Goal: Information Seeking & Learning: Compare options

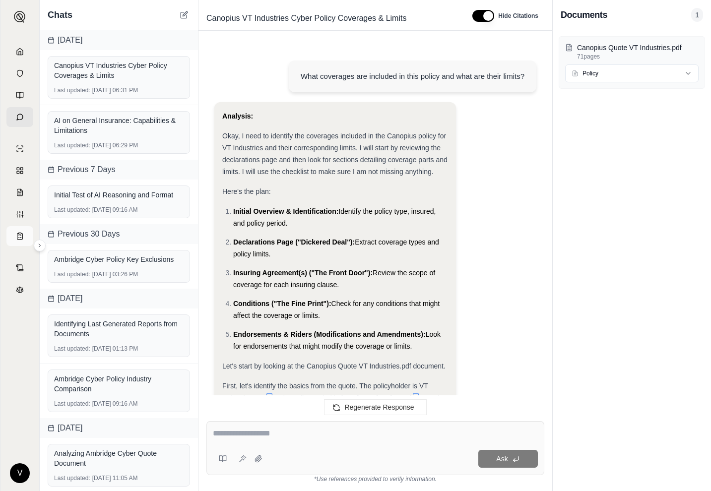
scroll to position [1073, 0]
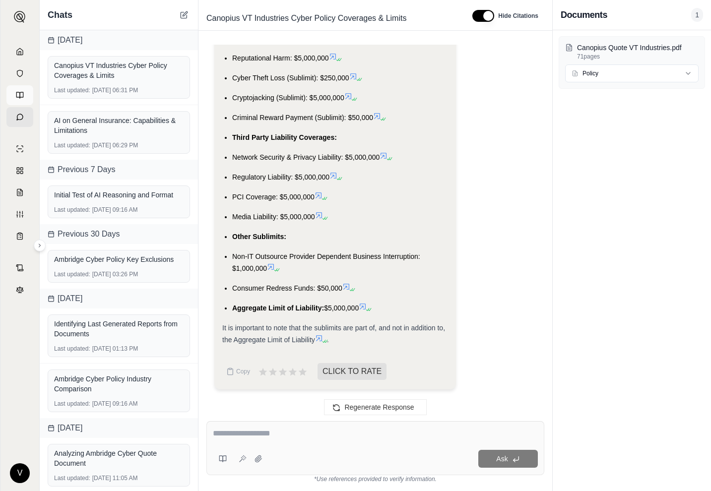
click at [21, 98] on icon at bounding box center [20, 95] width 8 height 8
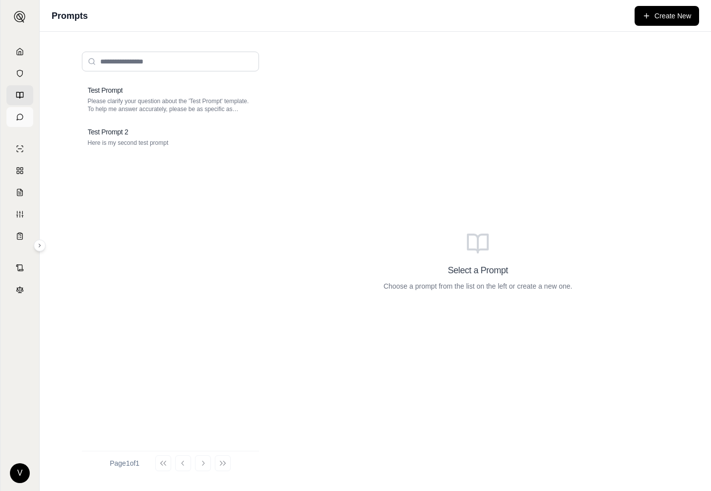
click at [22, 115] on icon at bounding box center [20, 117] width 6 height 6
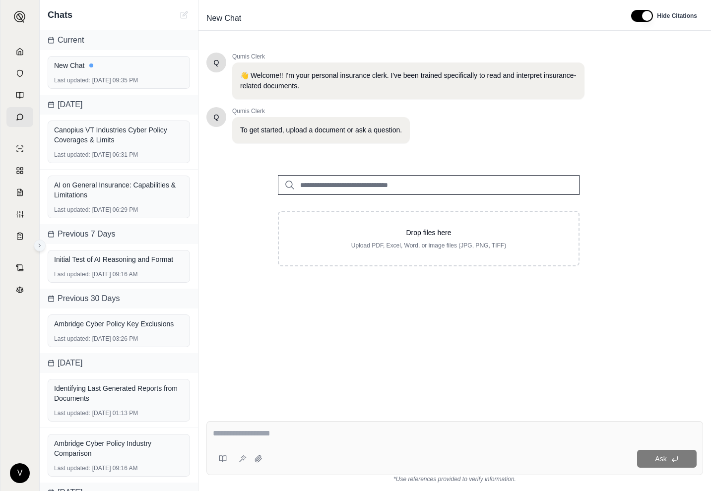
click at [40, 246] on icon at bounding box center [39, 245] width 1 height 3
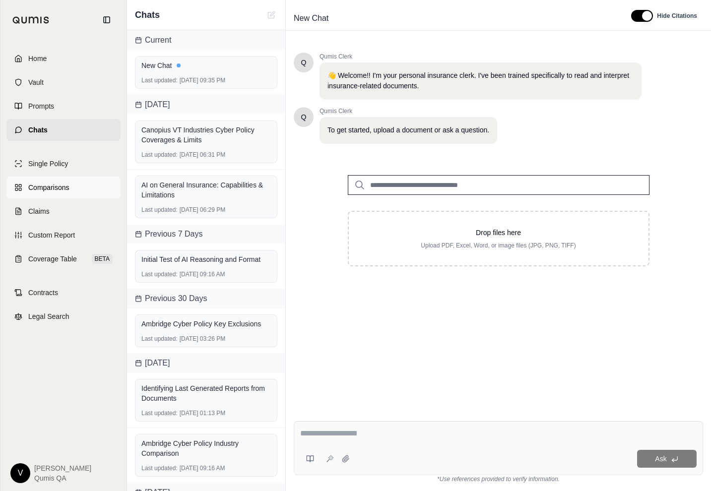
click at [42, 186] on span "Comparisons" at bounding box center [48, 188] width 41 height 10
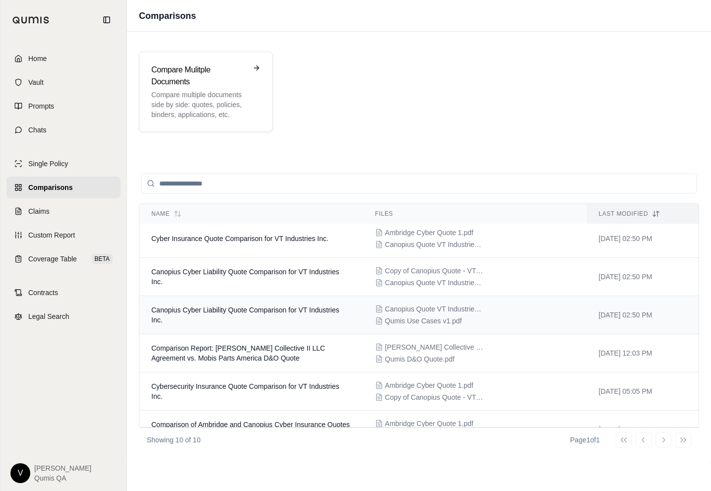
scroll to position [195, 0]
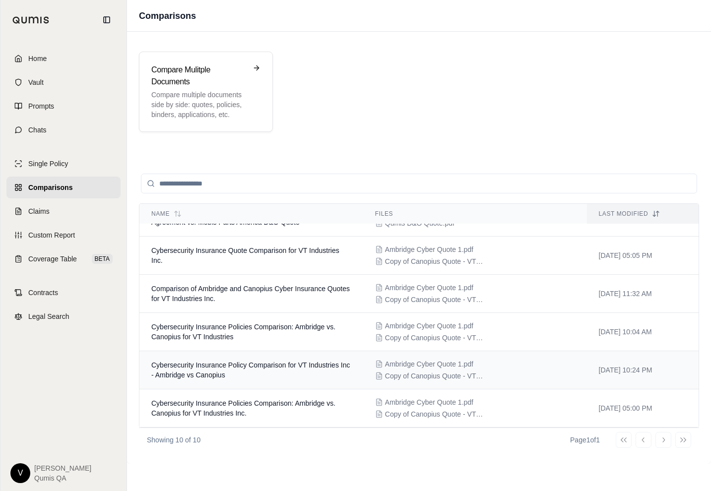
click at [219, 364] on span "Cybersecurity Insurance Policy Comparison for VT Industries Inc - Ambridge vs C…" at bounding box center [250, 370] width 198 height 18
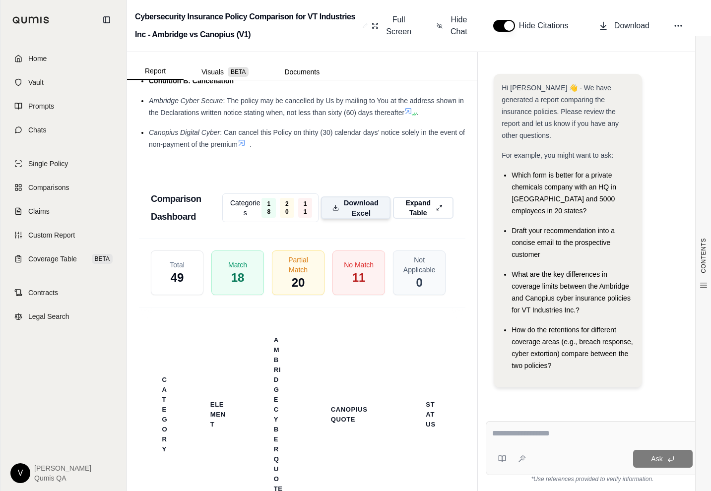
scroll to position [2076, 0]
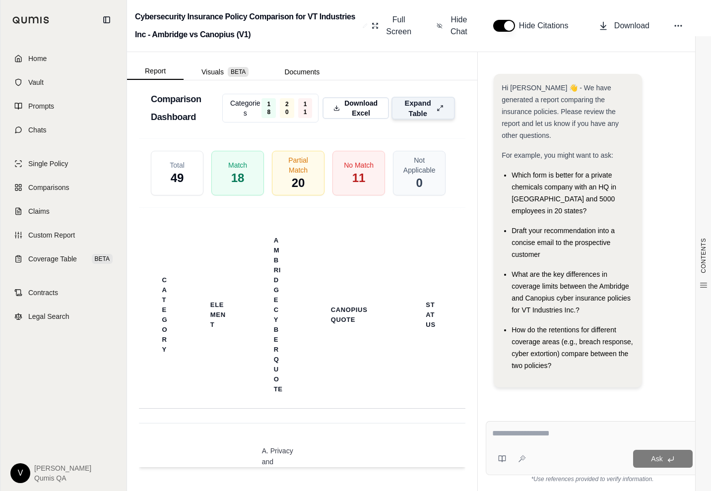
click at [422, 111] on span "Expand Table" at bounding box center [418, 108] width 30 height 21
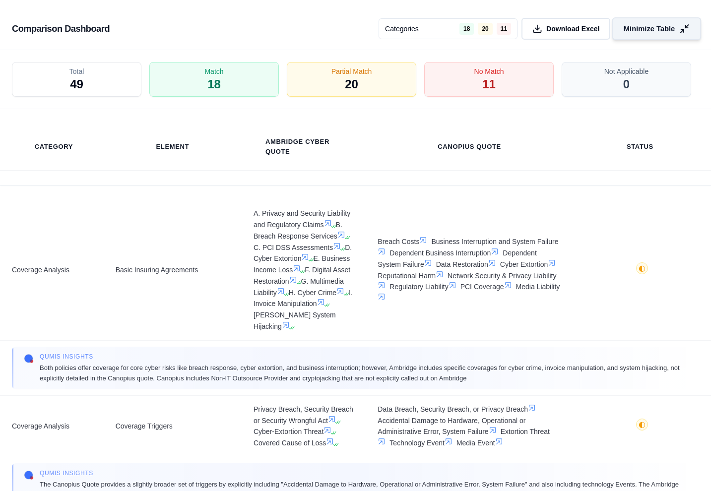
scroll to position [1655, 0]
click at [644, 31] on span "Minimize Table" at bounding box center [649, 29] width 51 height 10
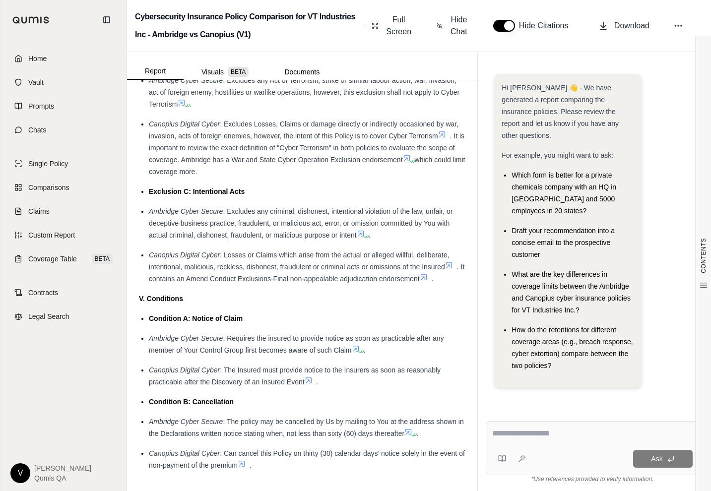
scroll to position [1694, 0]
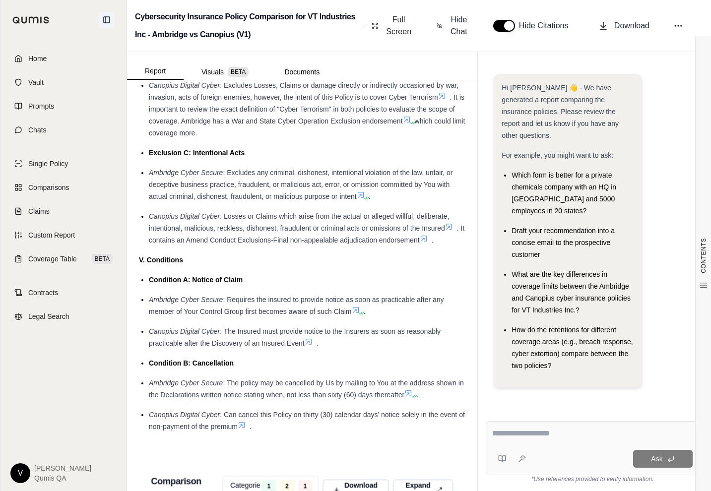
click at [107, 22] on icon at bounding box center [107, 20] width 6 height 6
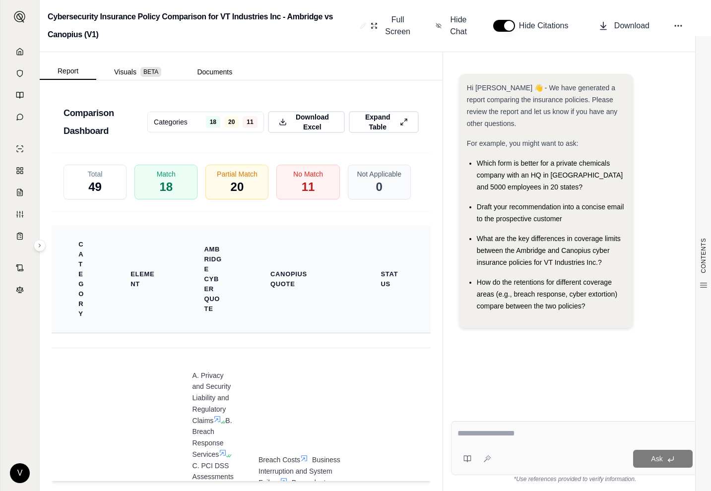
scroll to position [1885, 0]
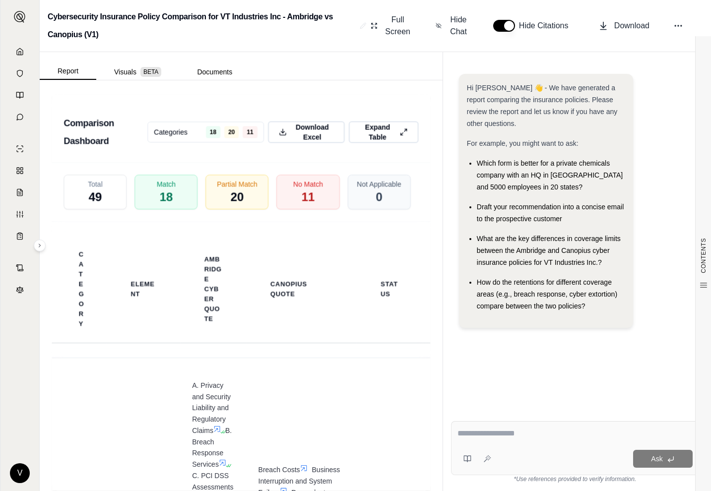
click at [548, 436] on textarea at bounding box center [575, 434] width 235 height 12
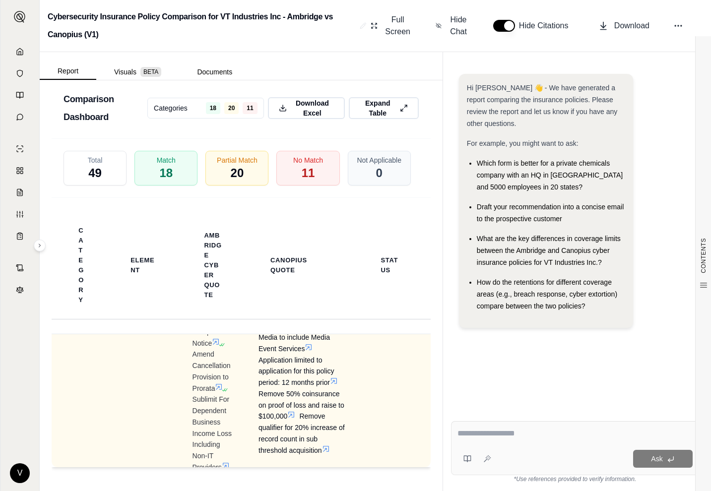
scroll to position [1783, 0]
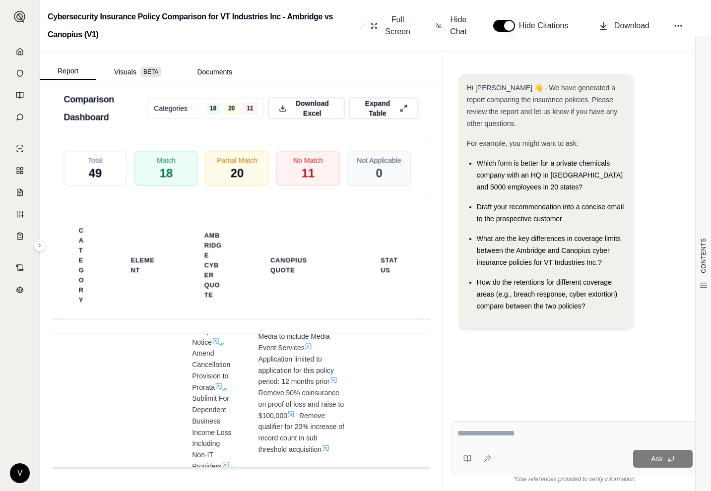
click at [502, 300] on div "How do the retentions for different coverage areas (e.g., breach response, cybe…" at bounding box center [551, 294] width 148 height 36
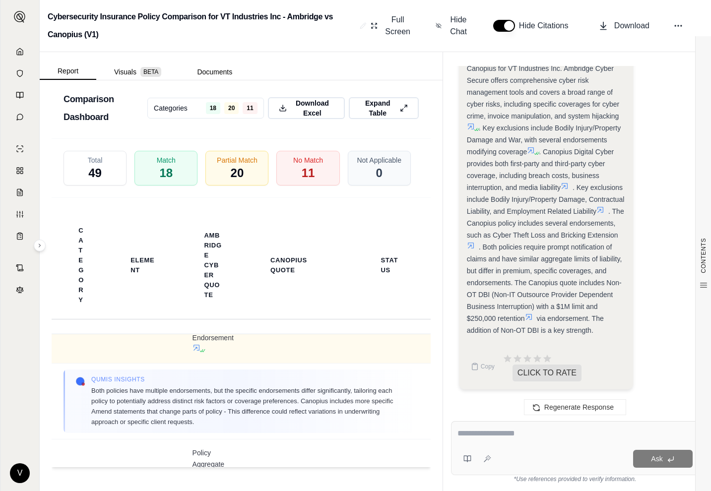
scroll to position [2030, 0]
